Goal: Task Accomplishment & Management: Use online tool/utility

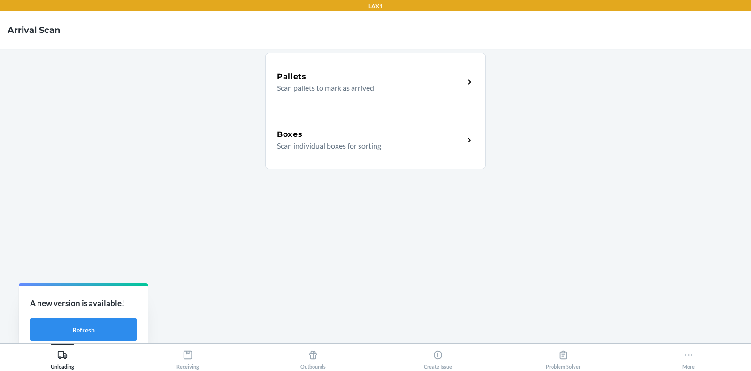
click at [310, 152] on div "Boxes Scan individual boxes for sorting" at bounding box center [375, 140] width 221 height 58
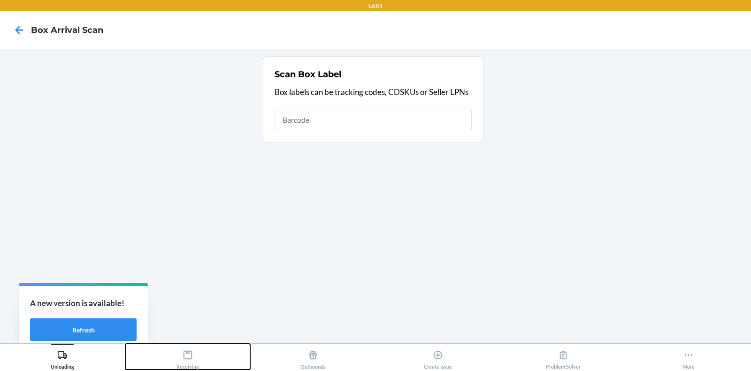
click at [187, 361] on div "Receiving" at bounding box center [188, 357] width 23 height 23
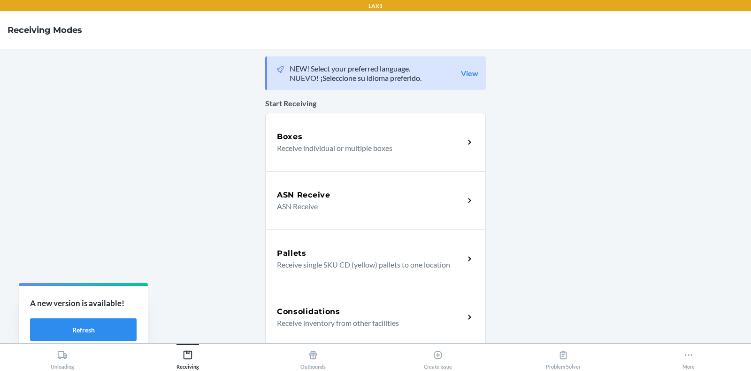
click at [324, 152] on p "Receive individual or multiple boxes" at bounding box center [367, 147] width 180 height 11
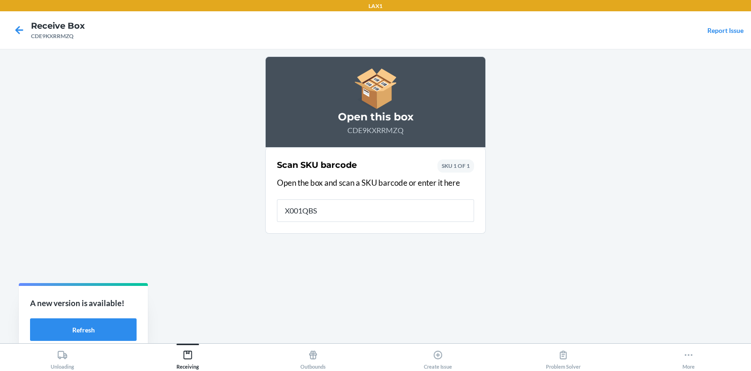
type input "X001QBS8"
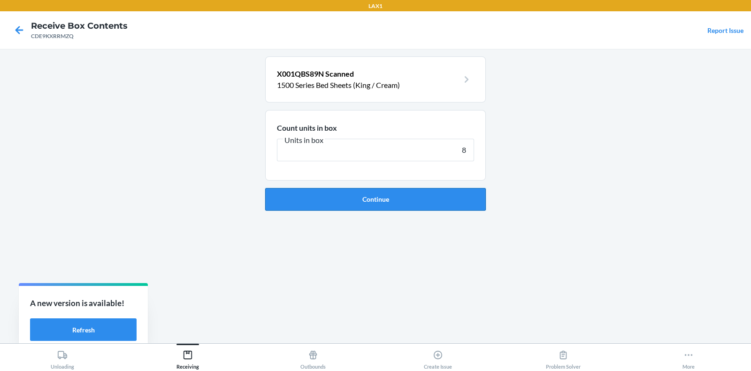
type input "8"
click at [357, 205] on button "Continue" at bounding box center [375, 199] width 221 height 23
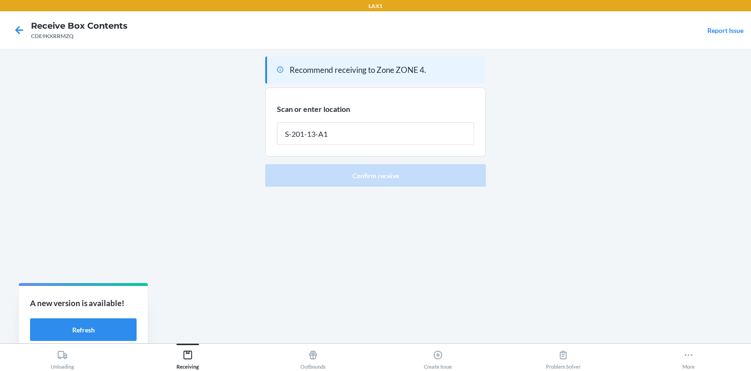
type input "S-201-13-A1"
